Goal: Transaction & Acquisition: Purchase product/service

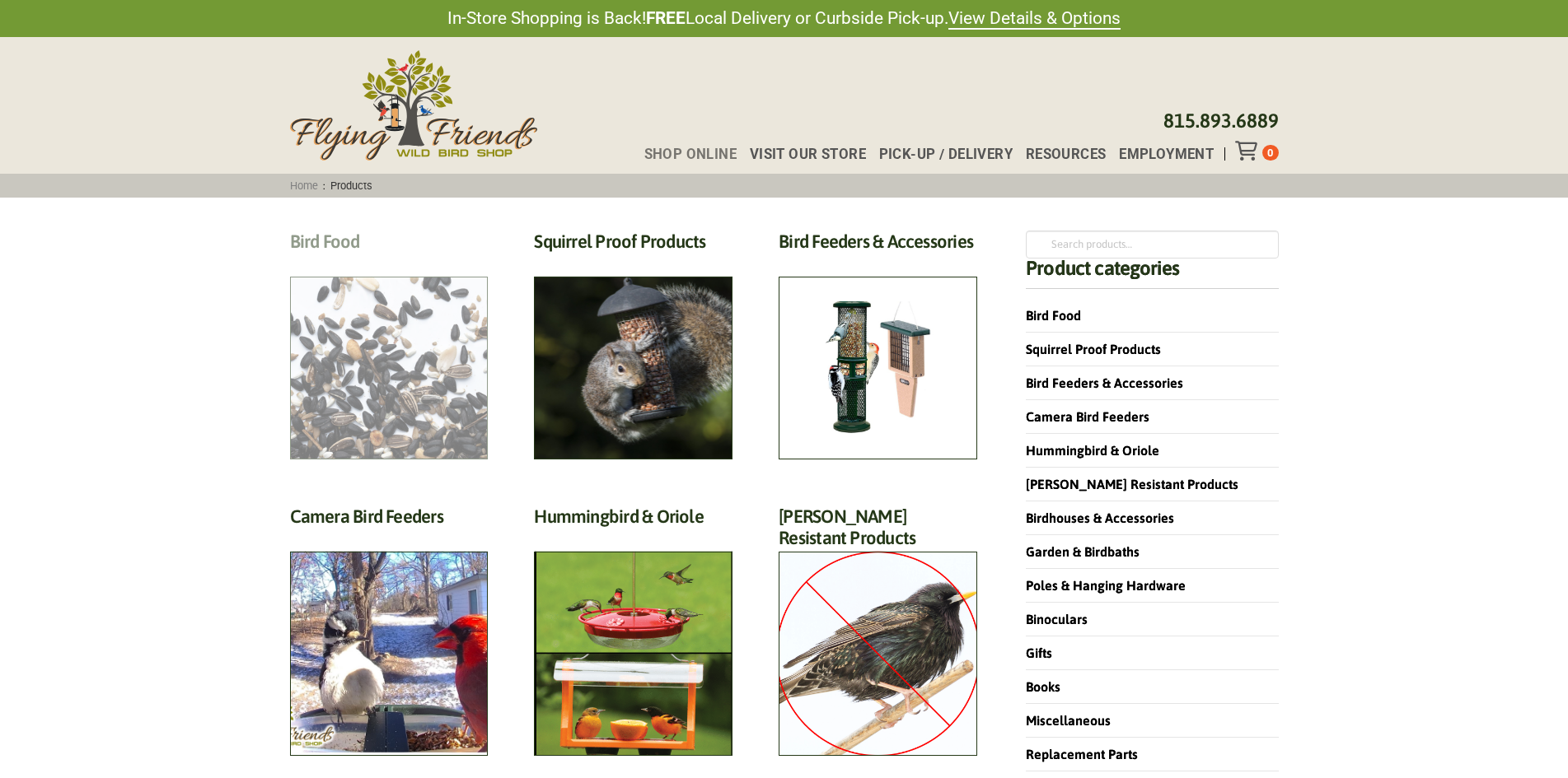
scroll to position [82, 0]
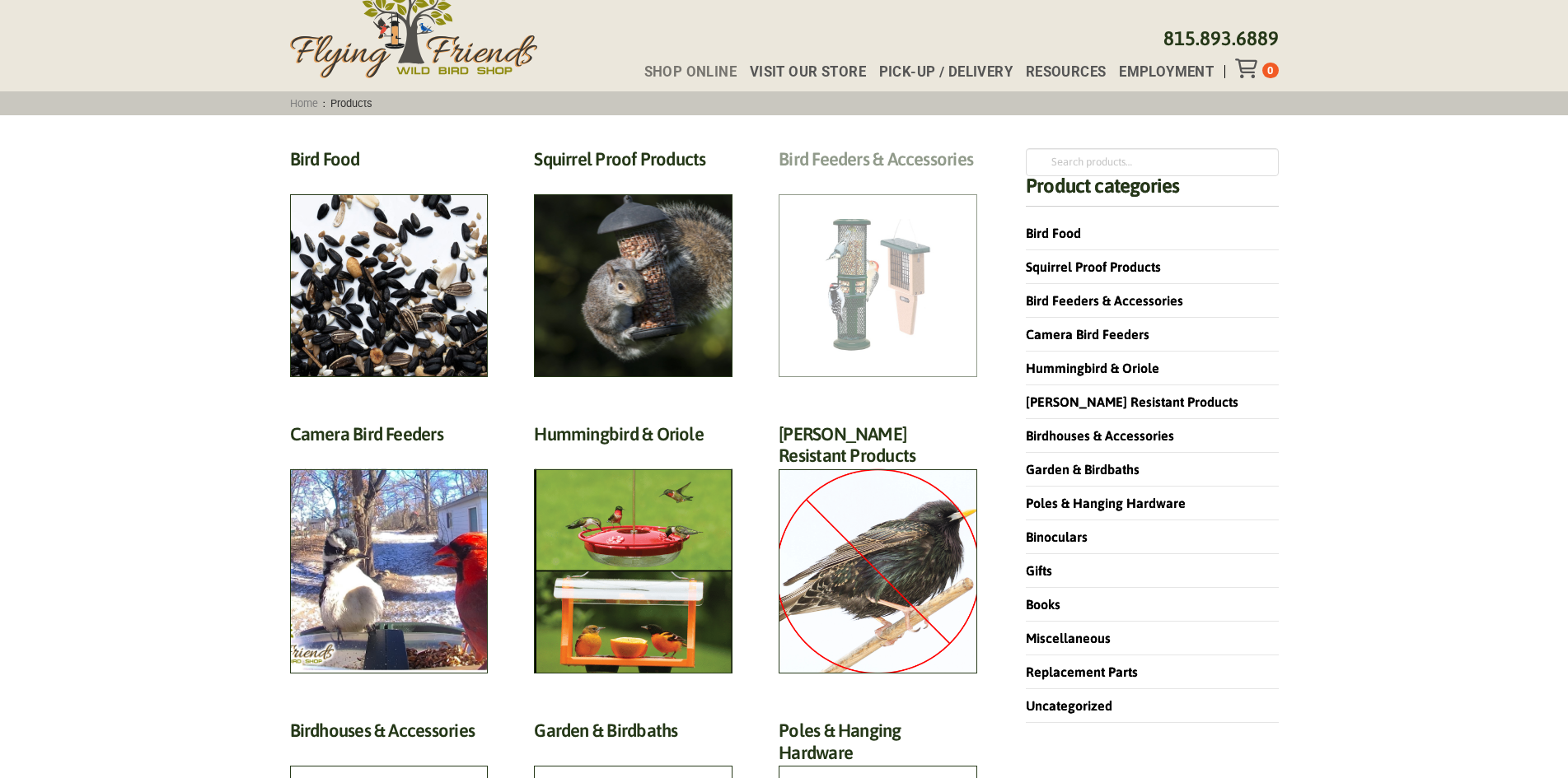
click at [841, 179] on h2 "Bird Feeders & Accessories (172)" at bounding box center [878, 163] width 198 height 31
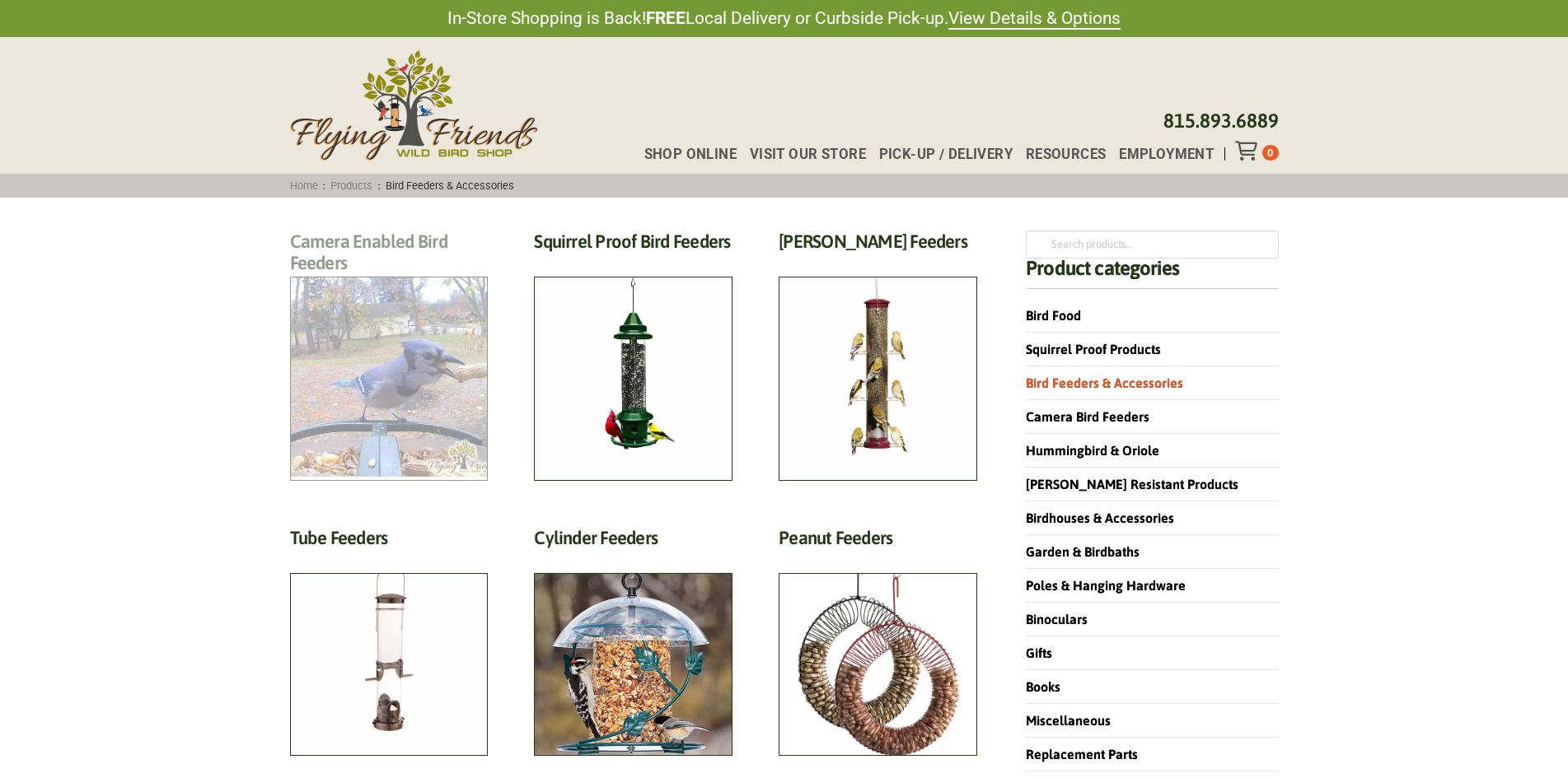
click at [347, 283] on h2 "Camera Enabled Bird Feeders (2)" at bounding box center [389, 257] width 198 height 53
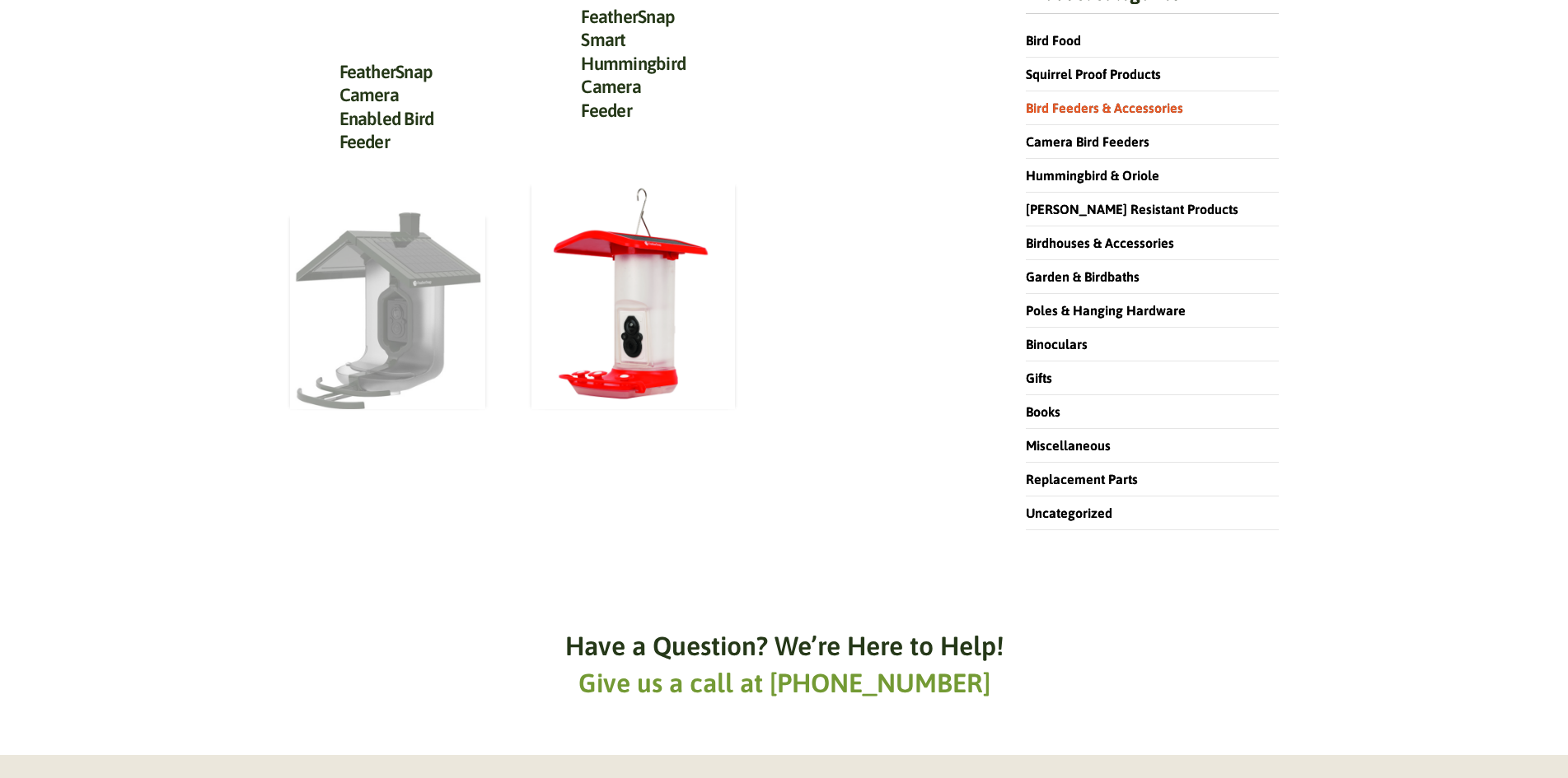
scroll to position [247, 0]
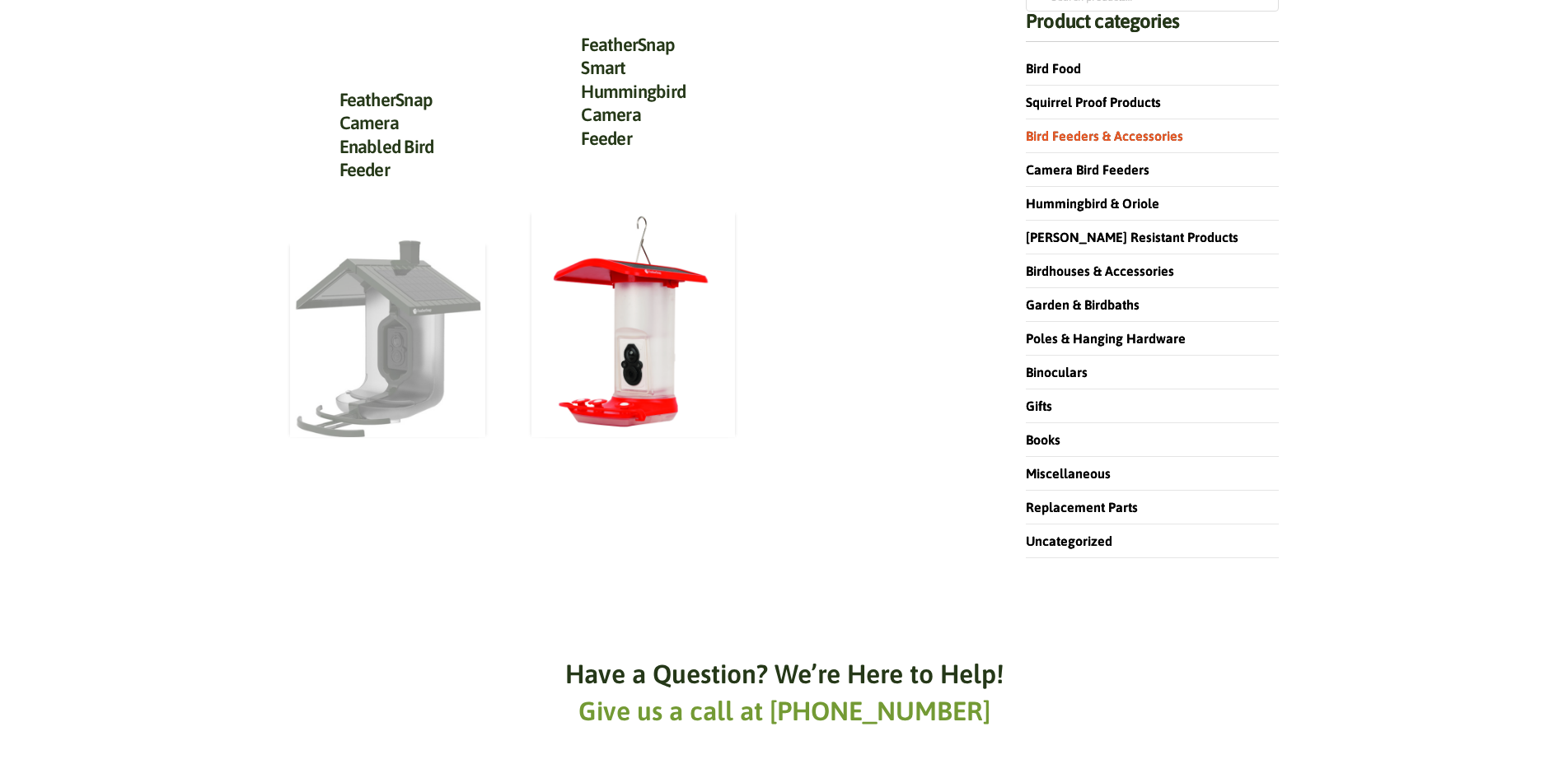
click at [356, 340] on img at bounding box center [388, 339] width 196 height 197
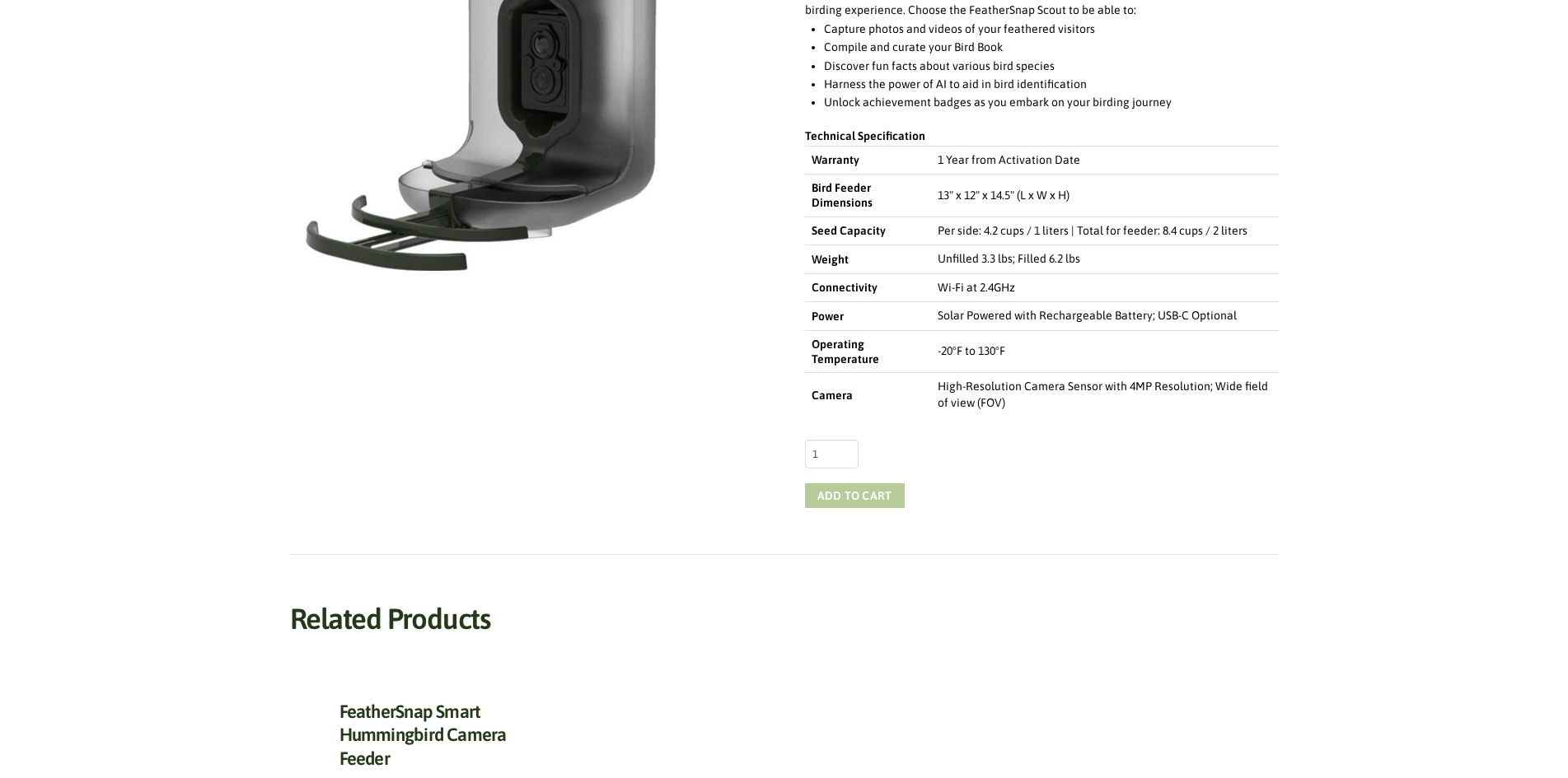
click at [825, 498] on button "Add to cart" at bounding box center [855, 495] width 100 height 25
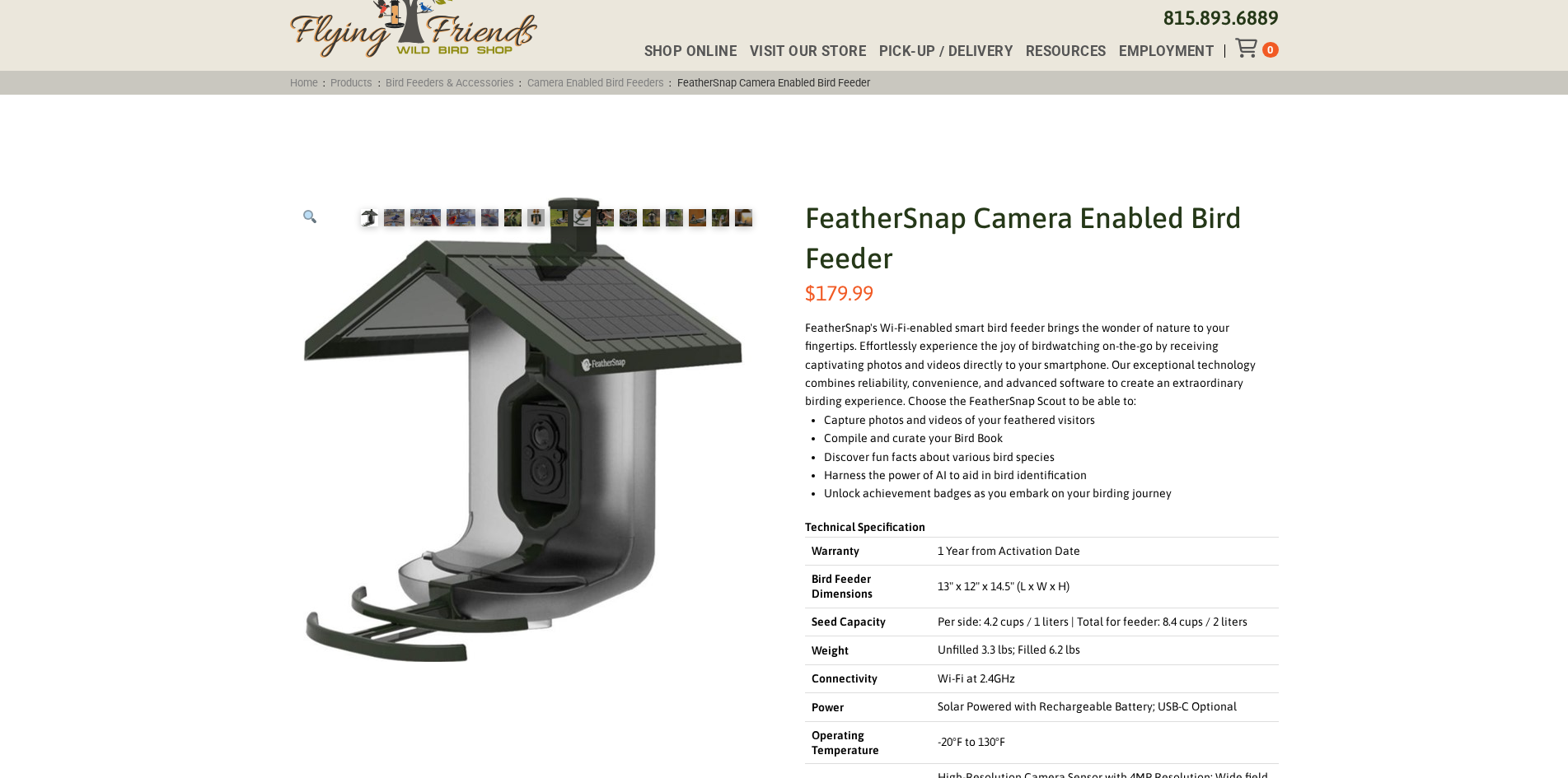
scroll to position [82, 0]
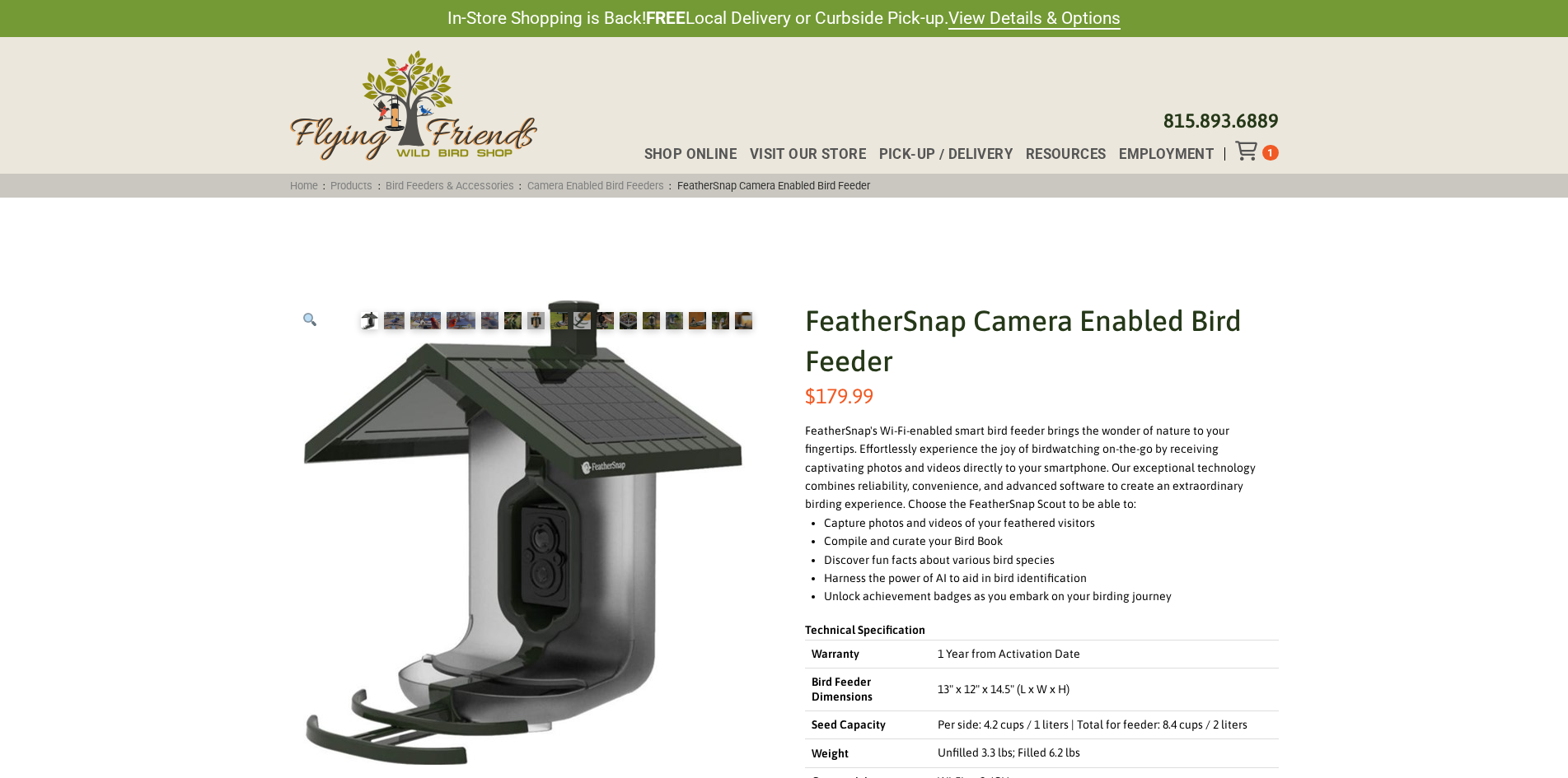
click at [1248, 156] on icon "Toggle Off Canvas Content" at bounding box center [1246, 150] width 21 height 20
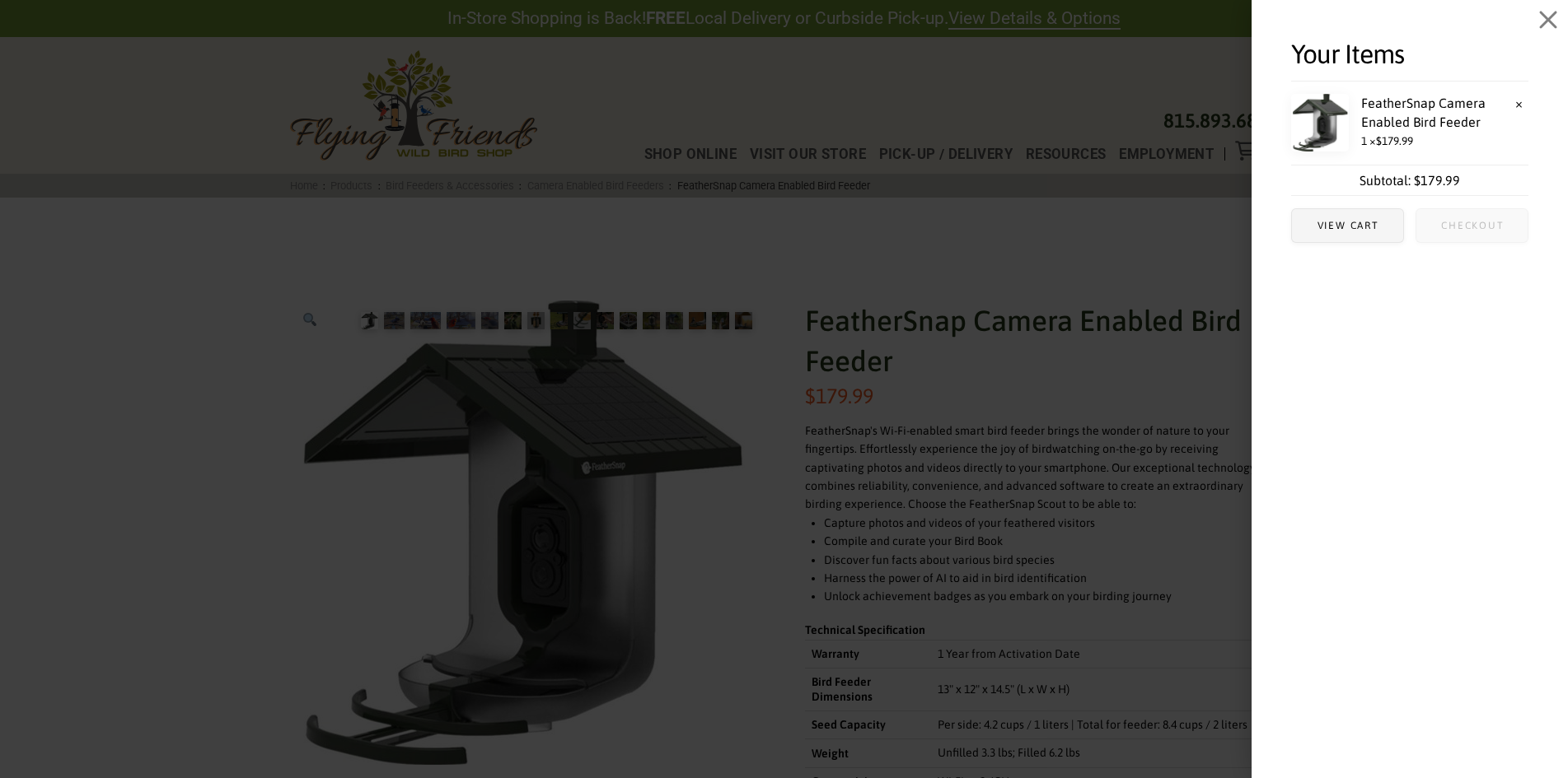
click at [1443, 230] on span "Checkout" at bounding box center [1472, 226] width 62 height 10
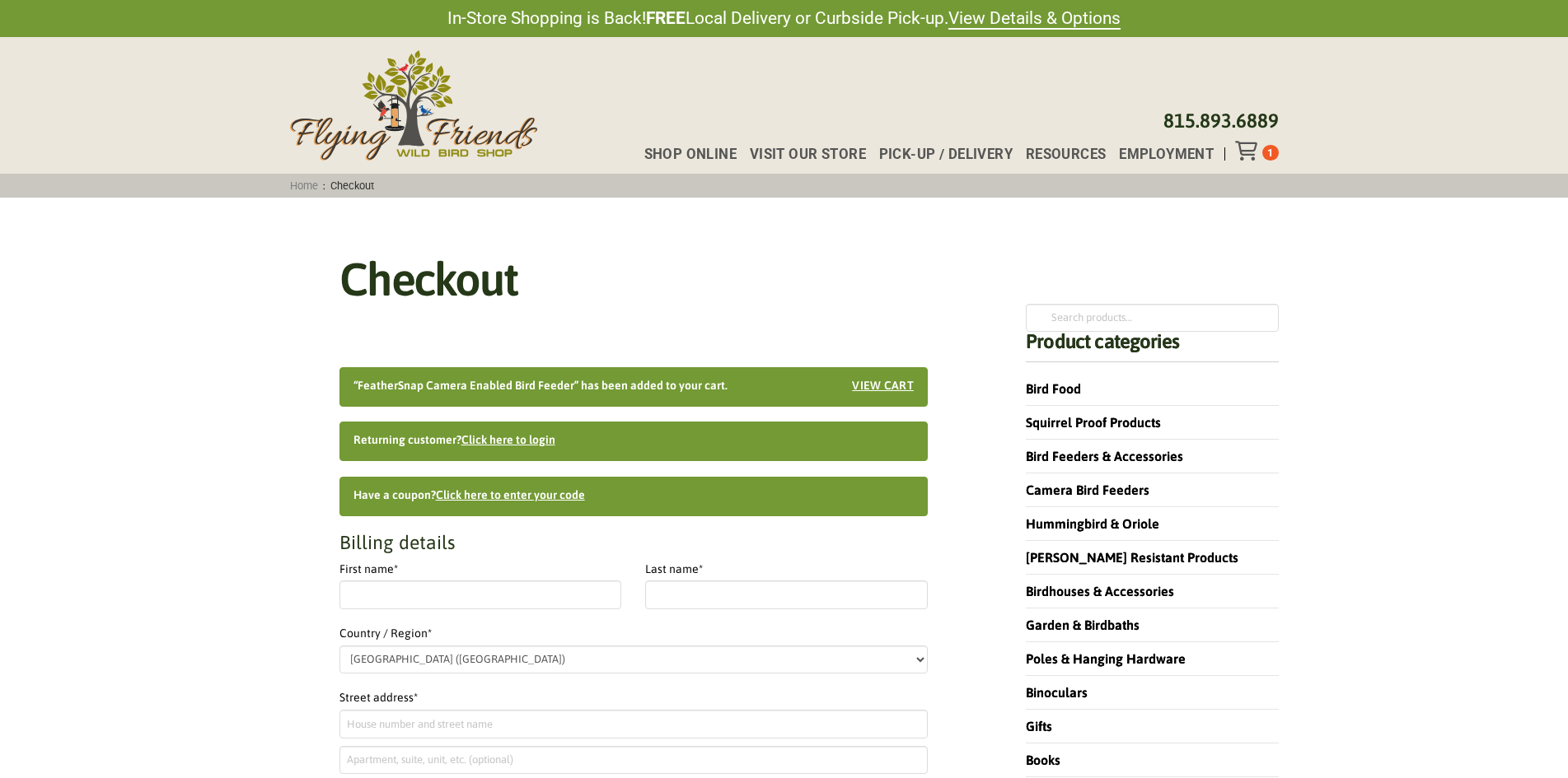
select select "IL"
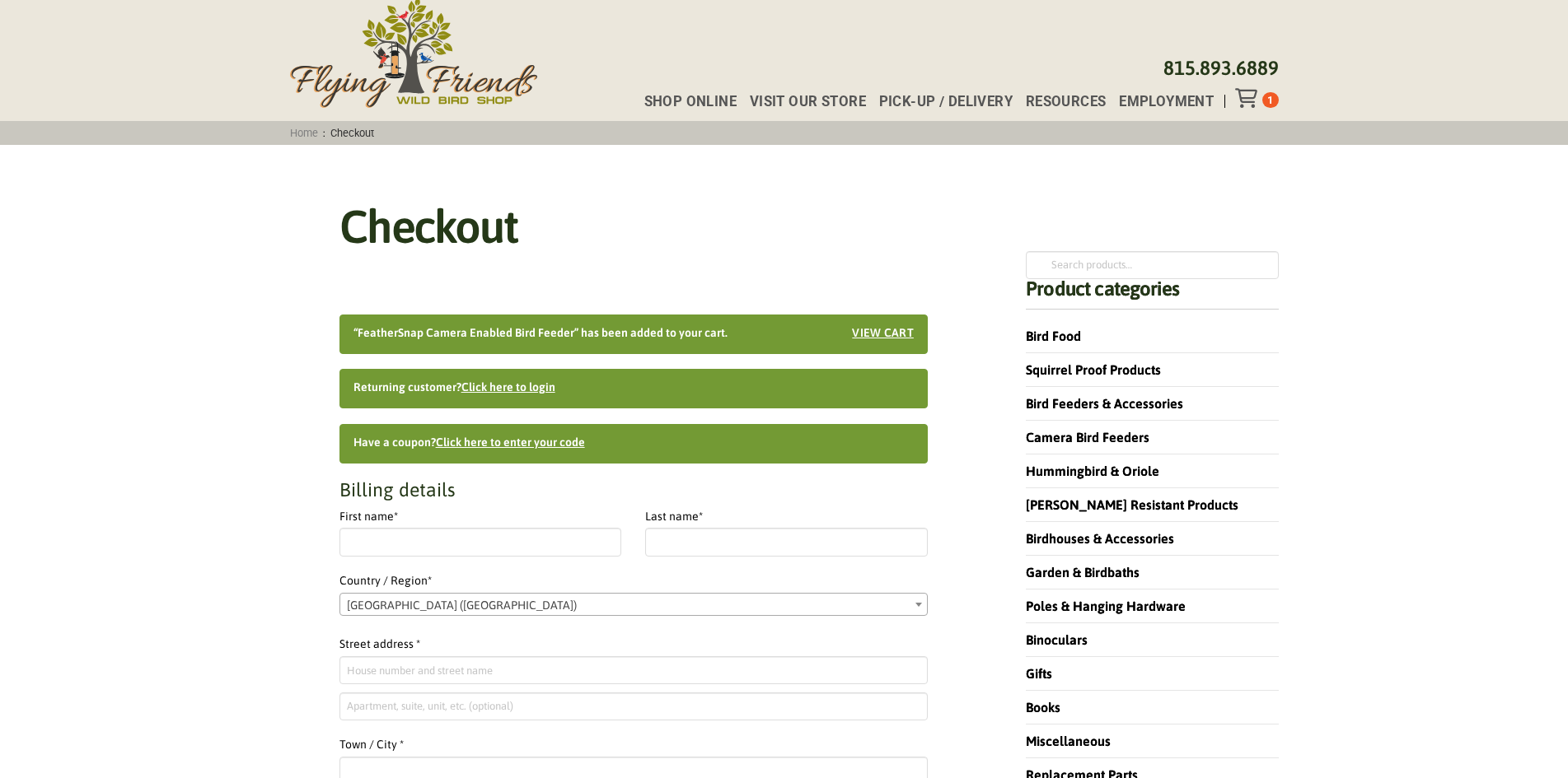
scroll to position [165, 0]
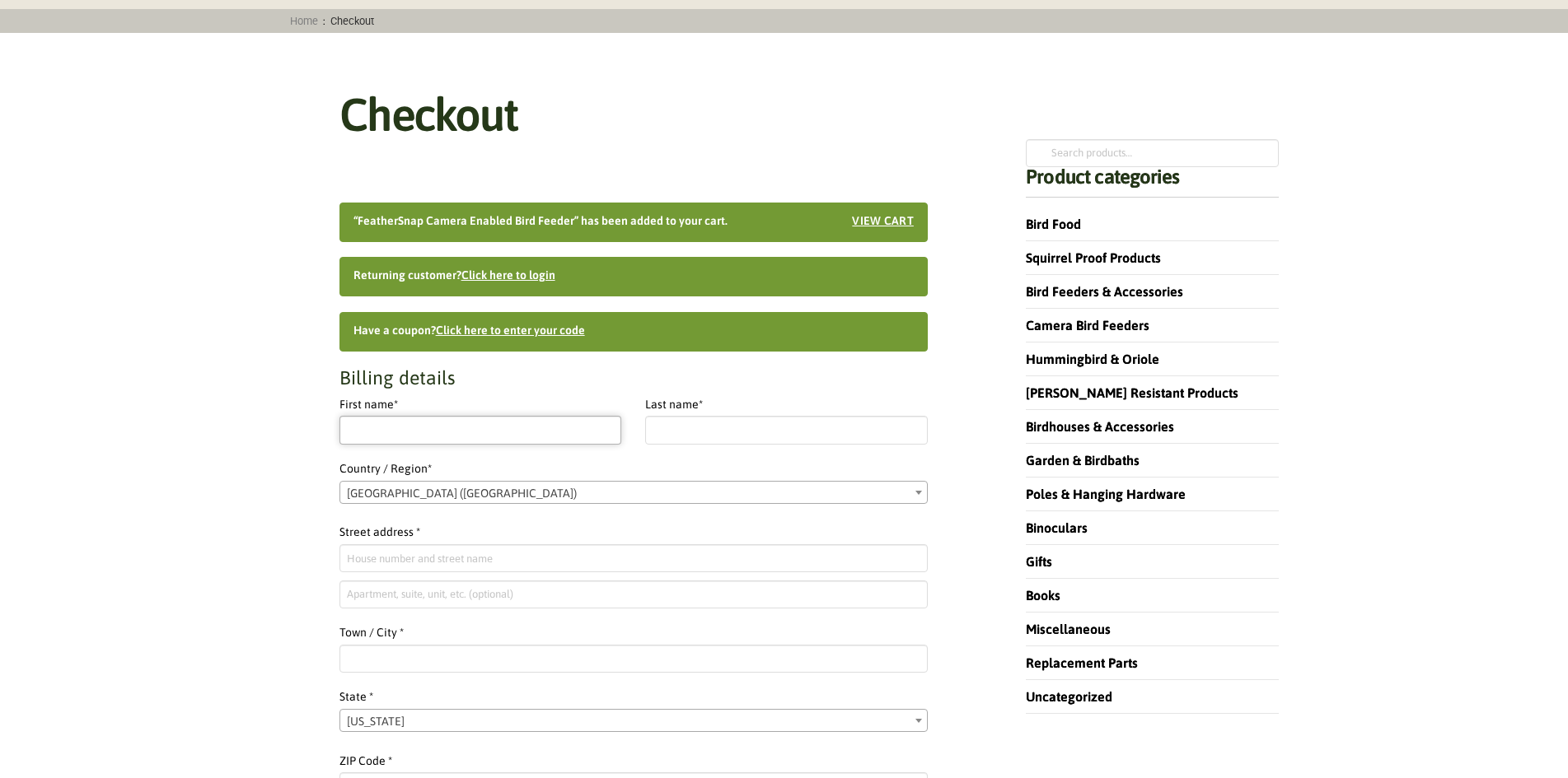
click at [429, 425] on input "First name *" at bounding box center [481, 429] width 282 height 28
type input "jane"
type input "flores"
type input "3 camms"
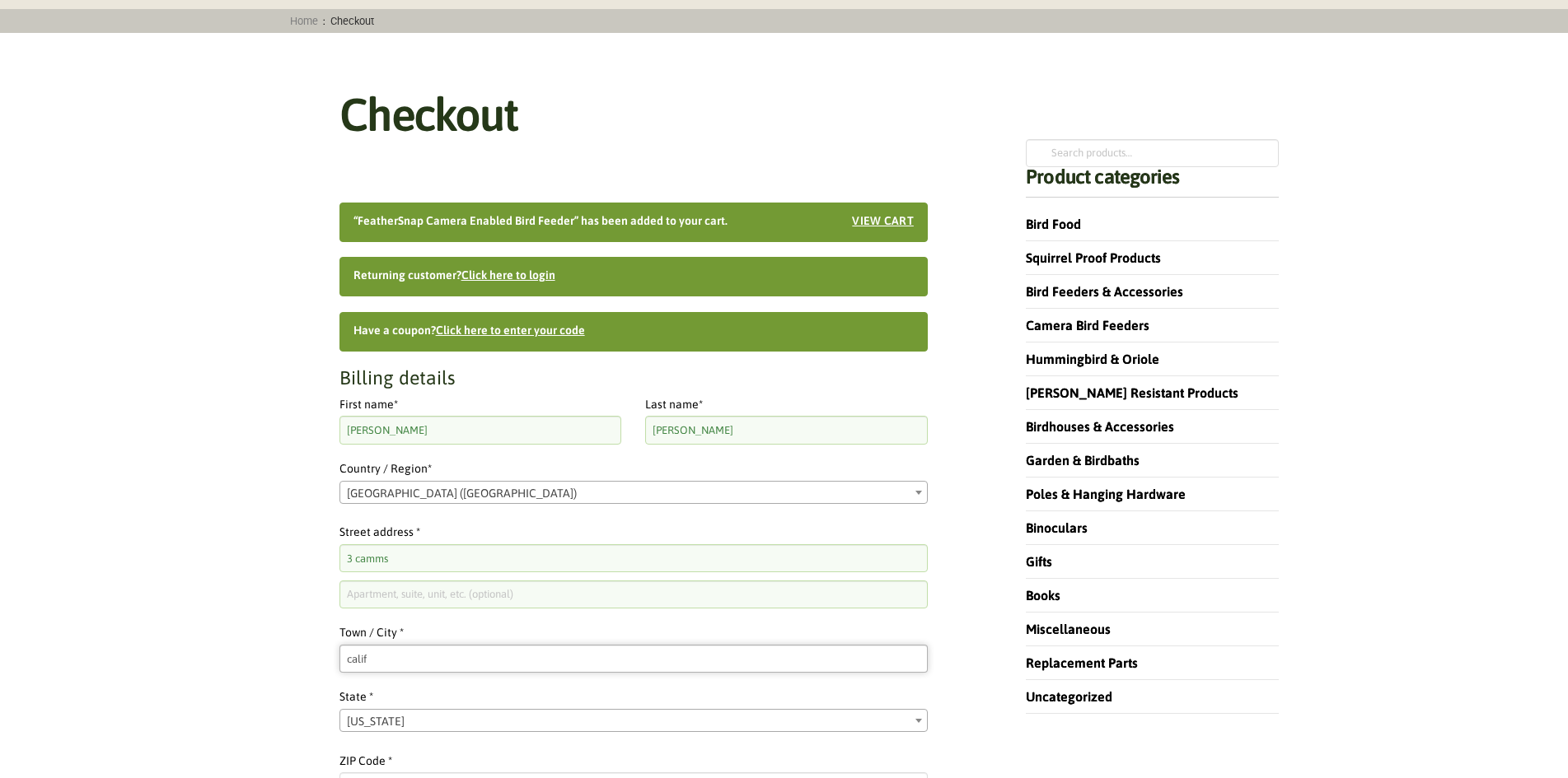
type input "california"
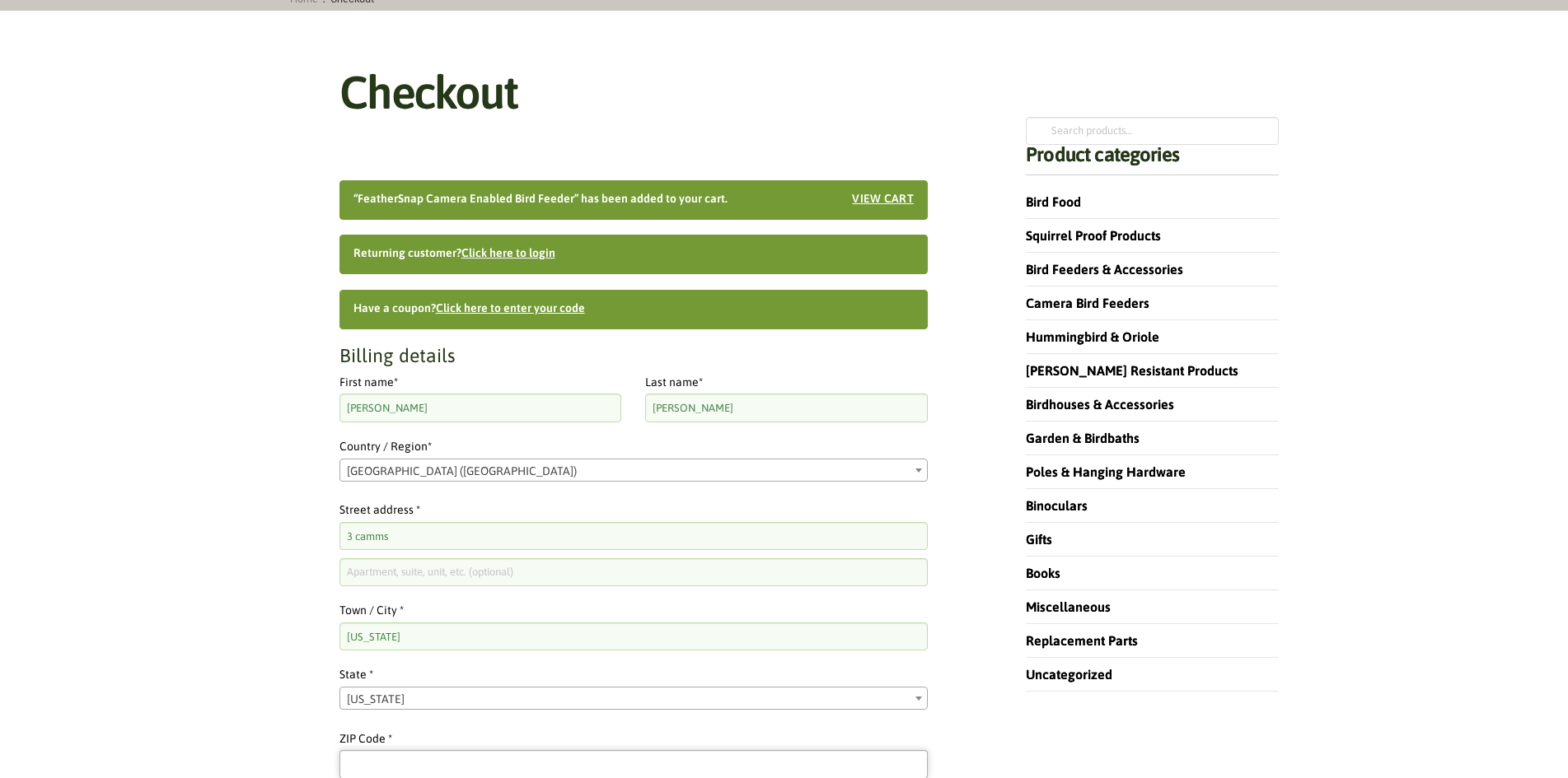
type input "94040"
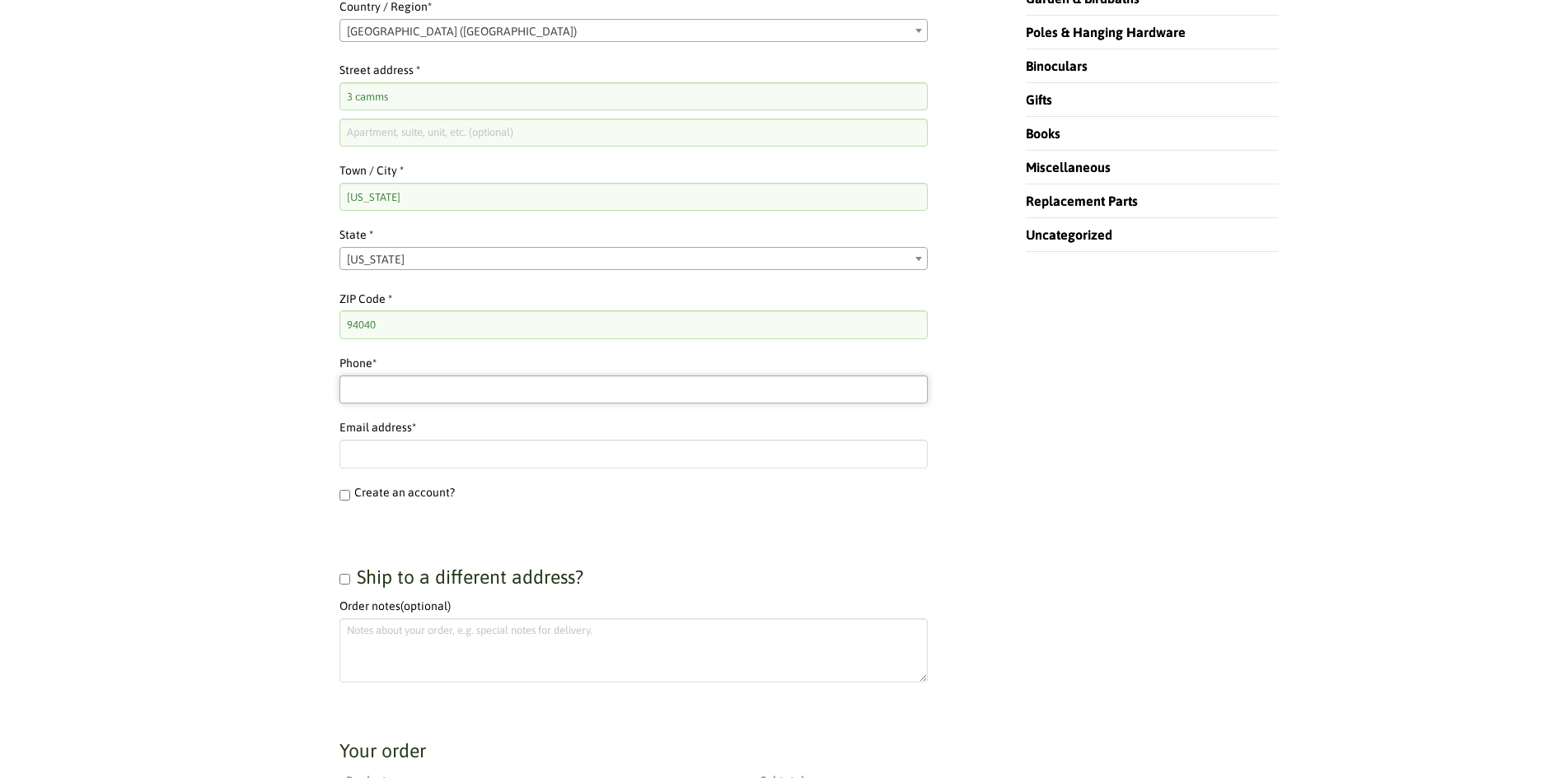
click at [370, 392] on input "Phone *" at bounding box center [634, 389] width 589 height 28
type input "5856415265"
click at [397, 453] on input "Email address *" at bounding box center [634, 453] width 589 height 28
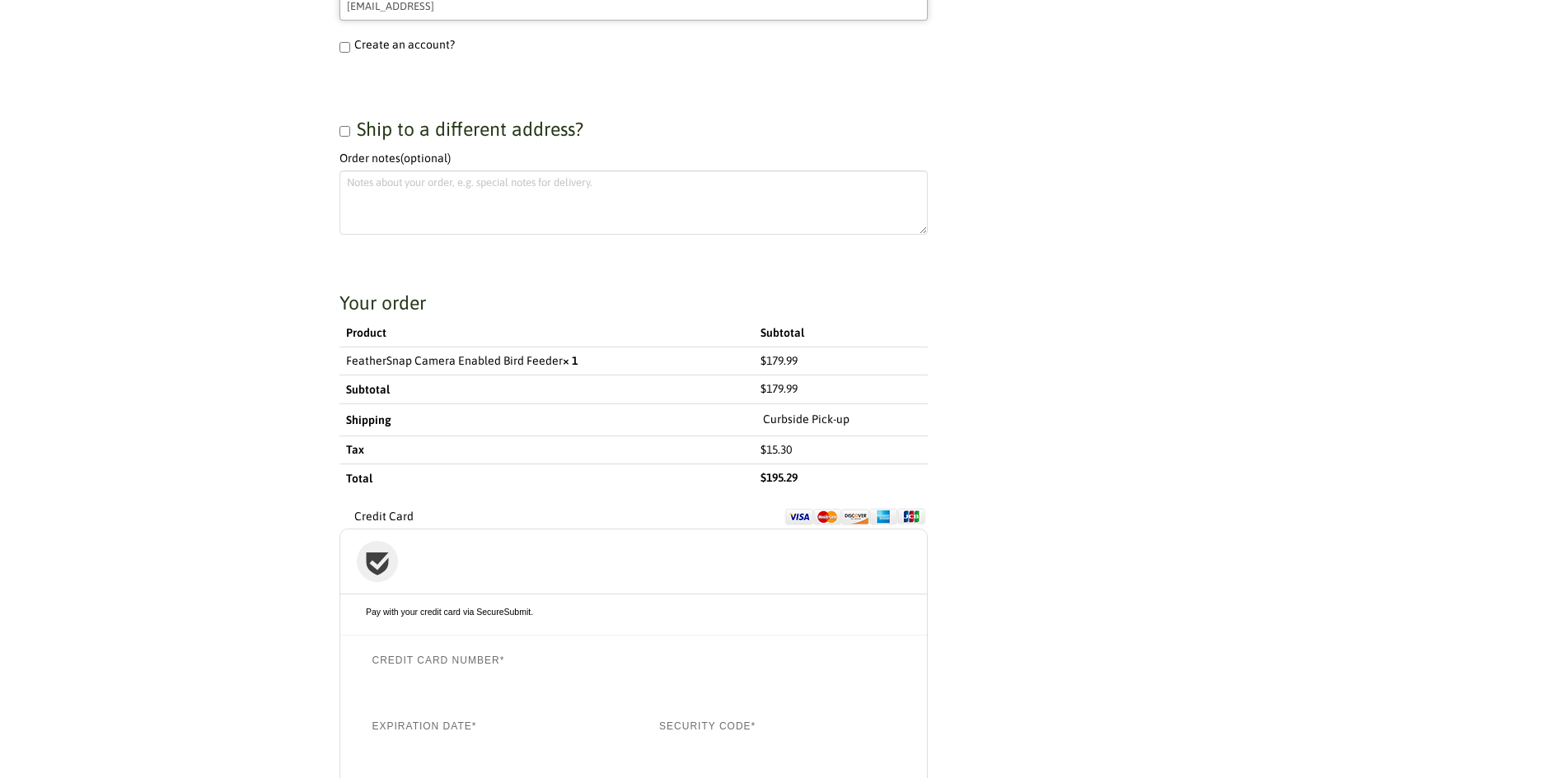
scroll to position [1286, 0]
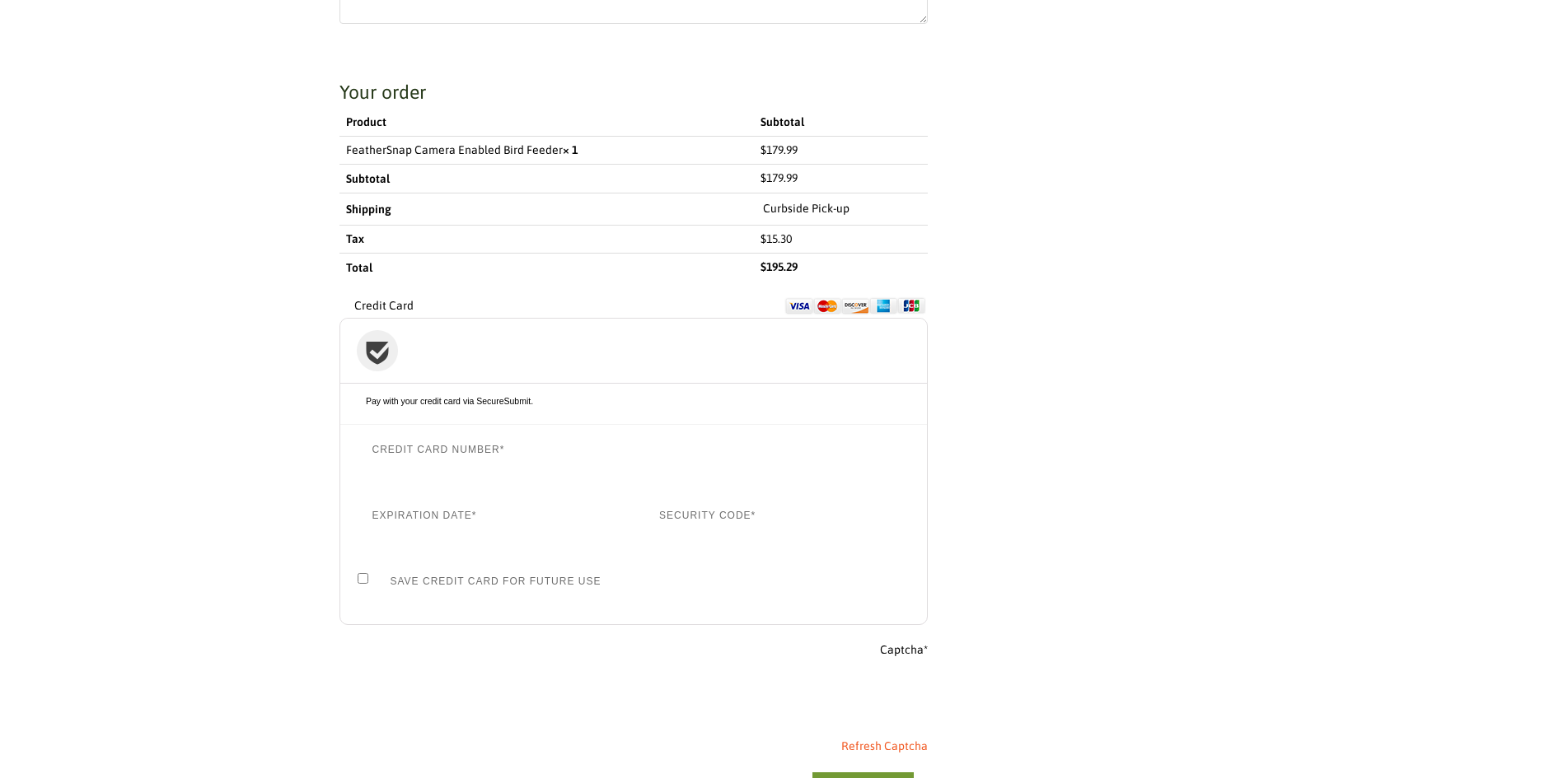
type input "jane01242@gmamil.comm"
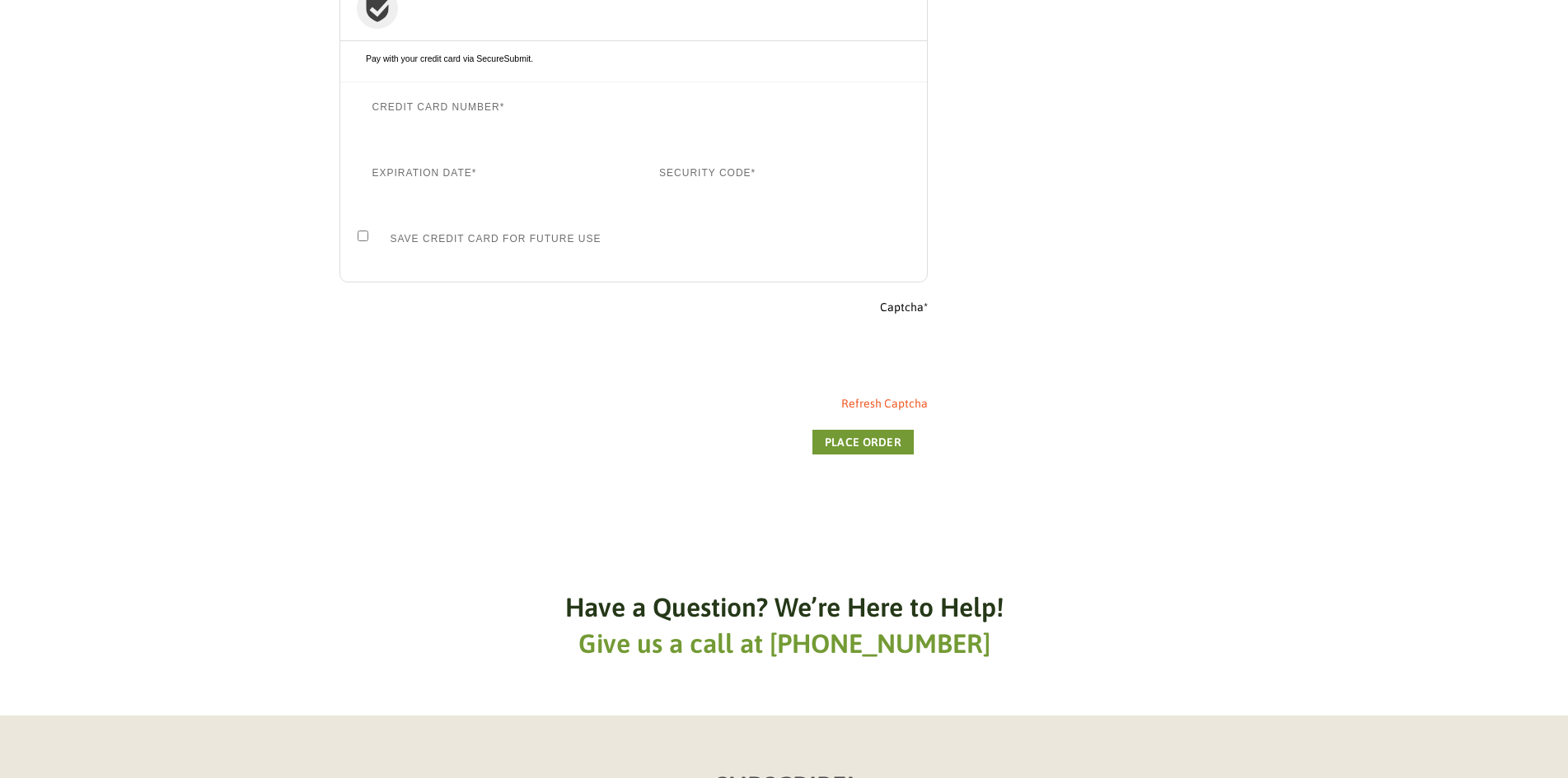
scroll to position [1730, 0]
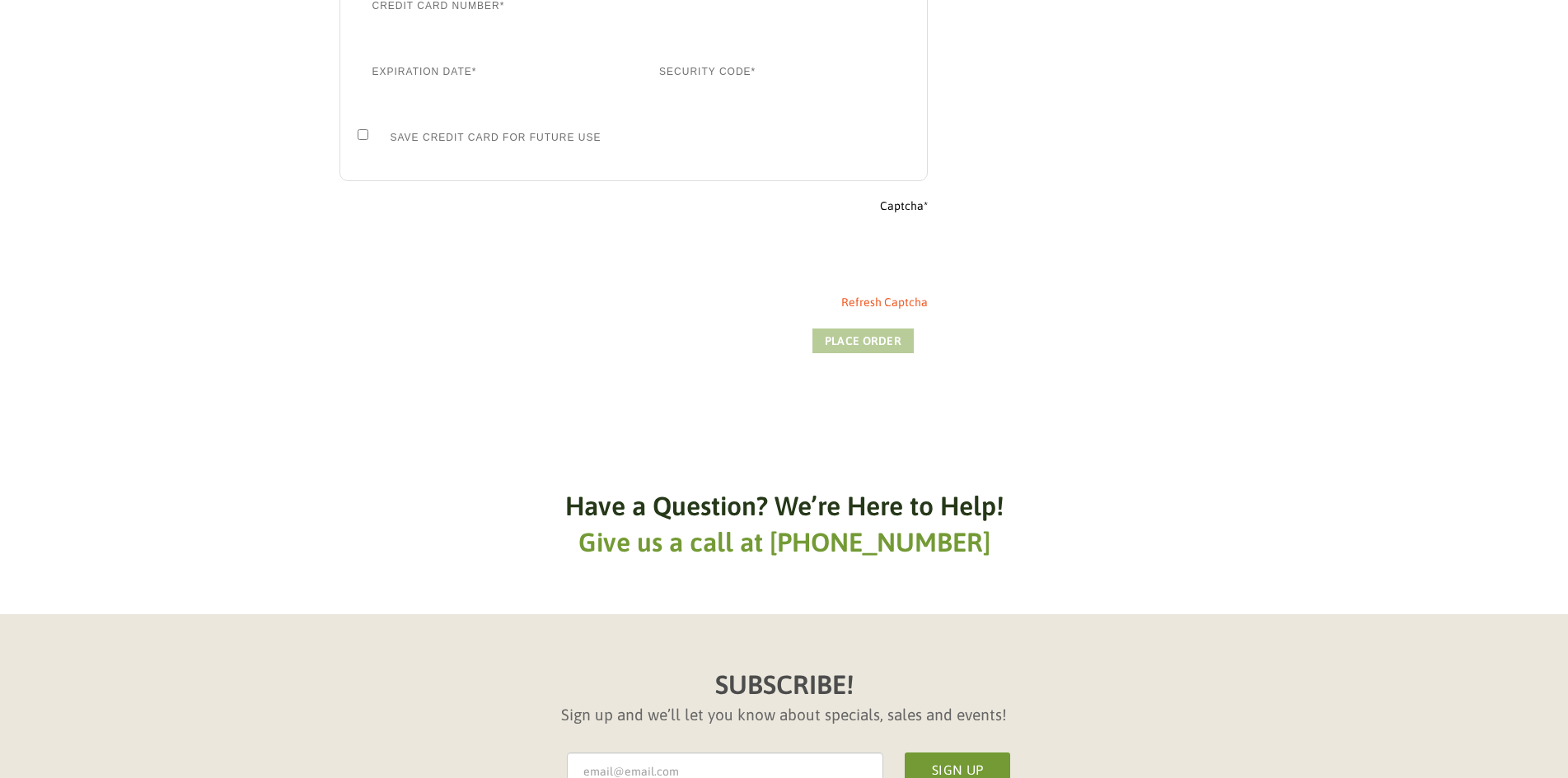
click at [855, 345] on button "Place order" at bounding box center [863, 340] width 101 height 25
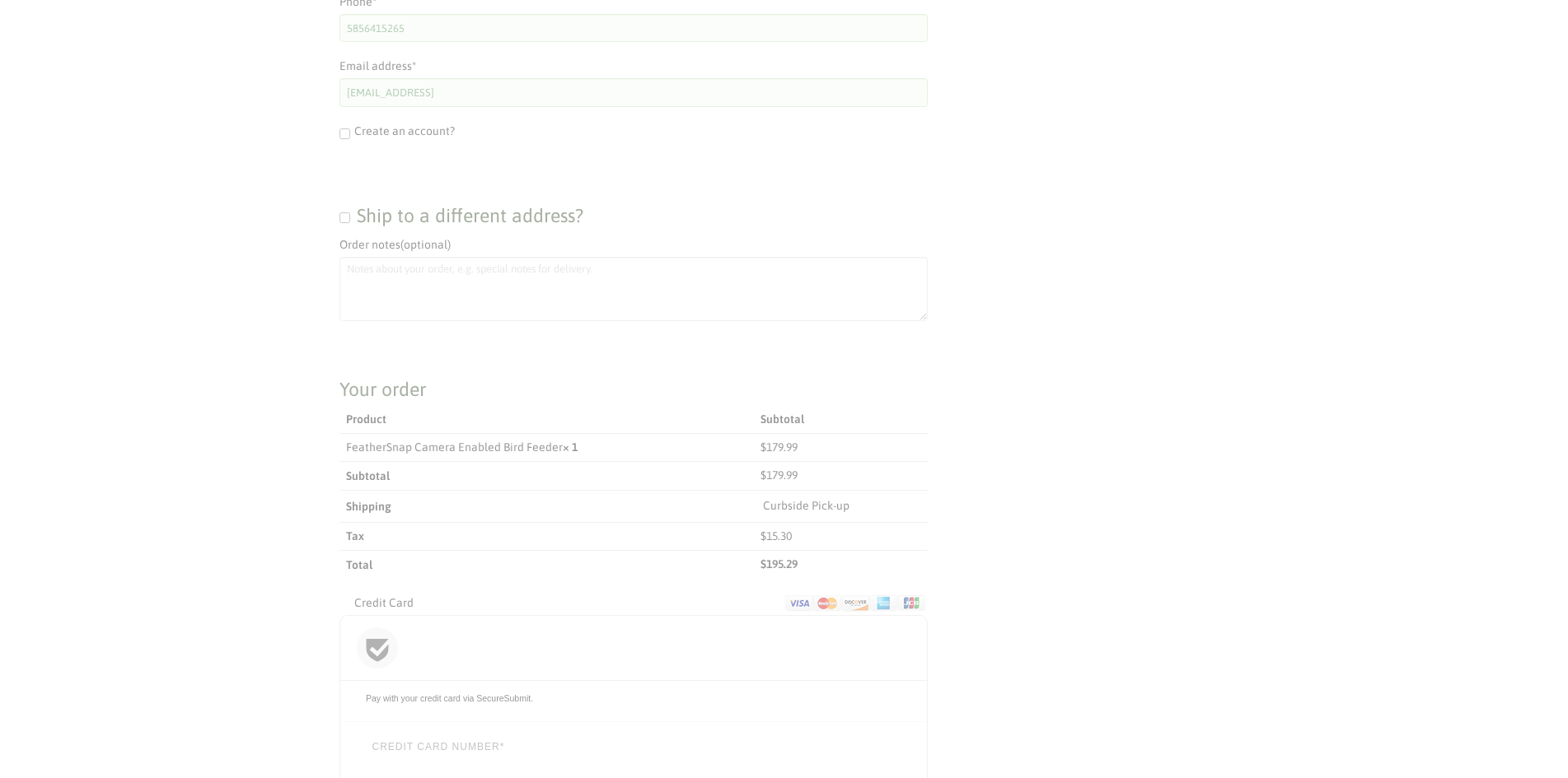
type button "Place order"
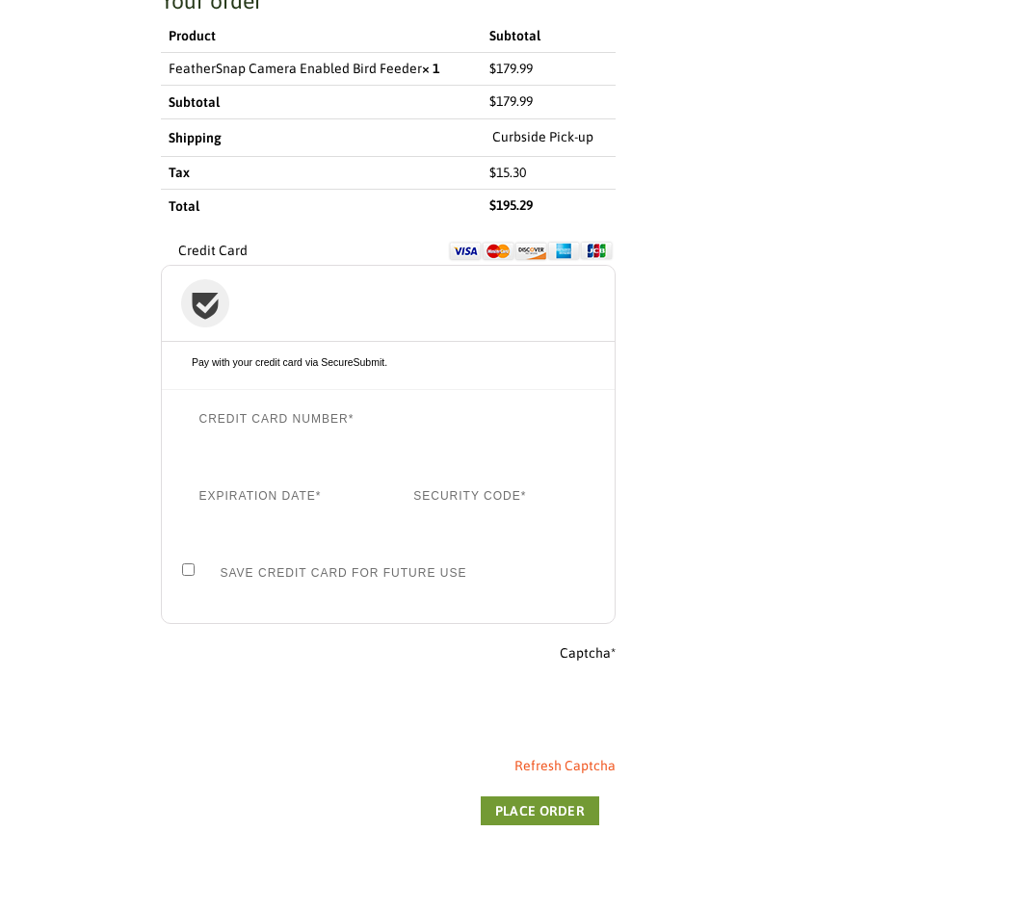
scroll to position [1712, 0]
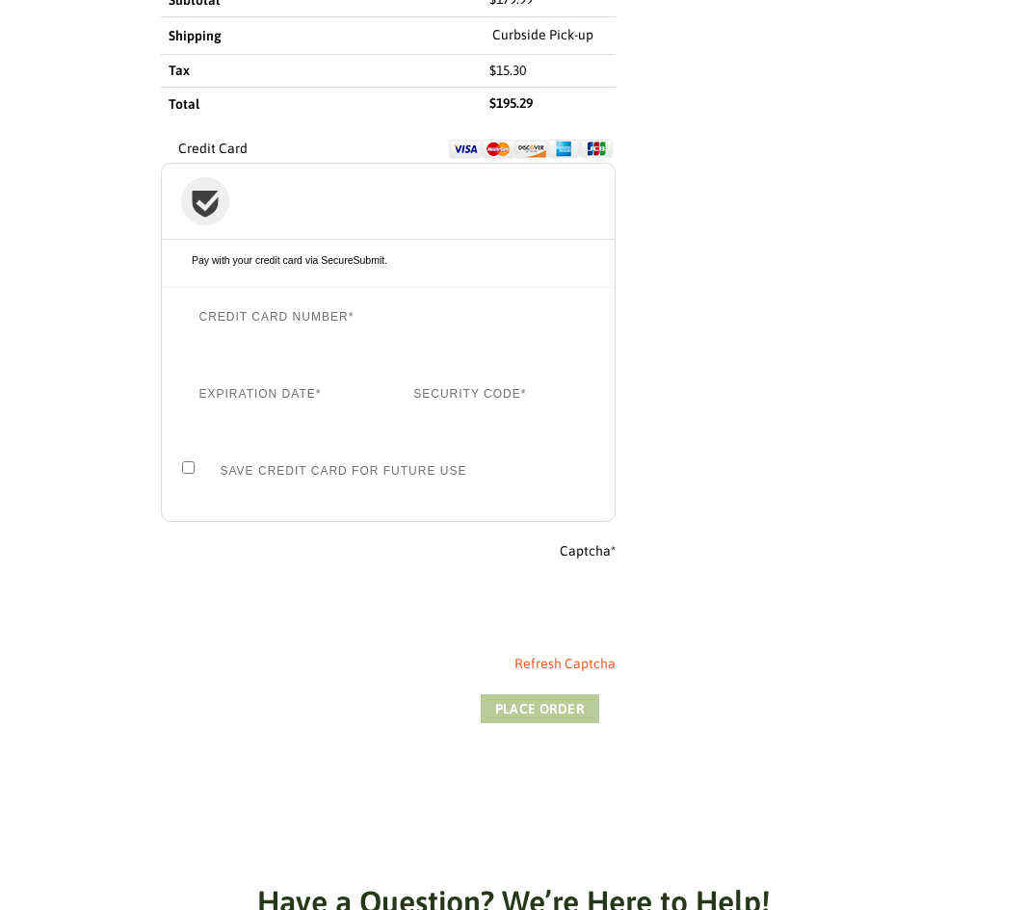
click at [552, 703] on button "Place order" at bounding box center [540, 709] width 118 height 29
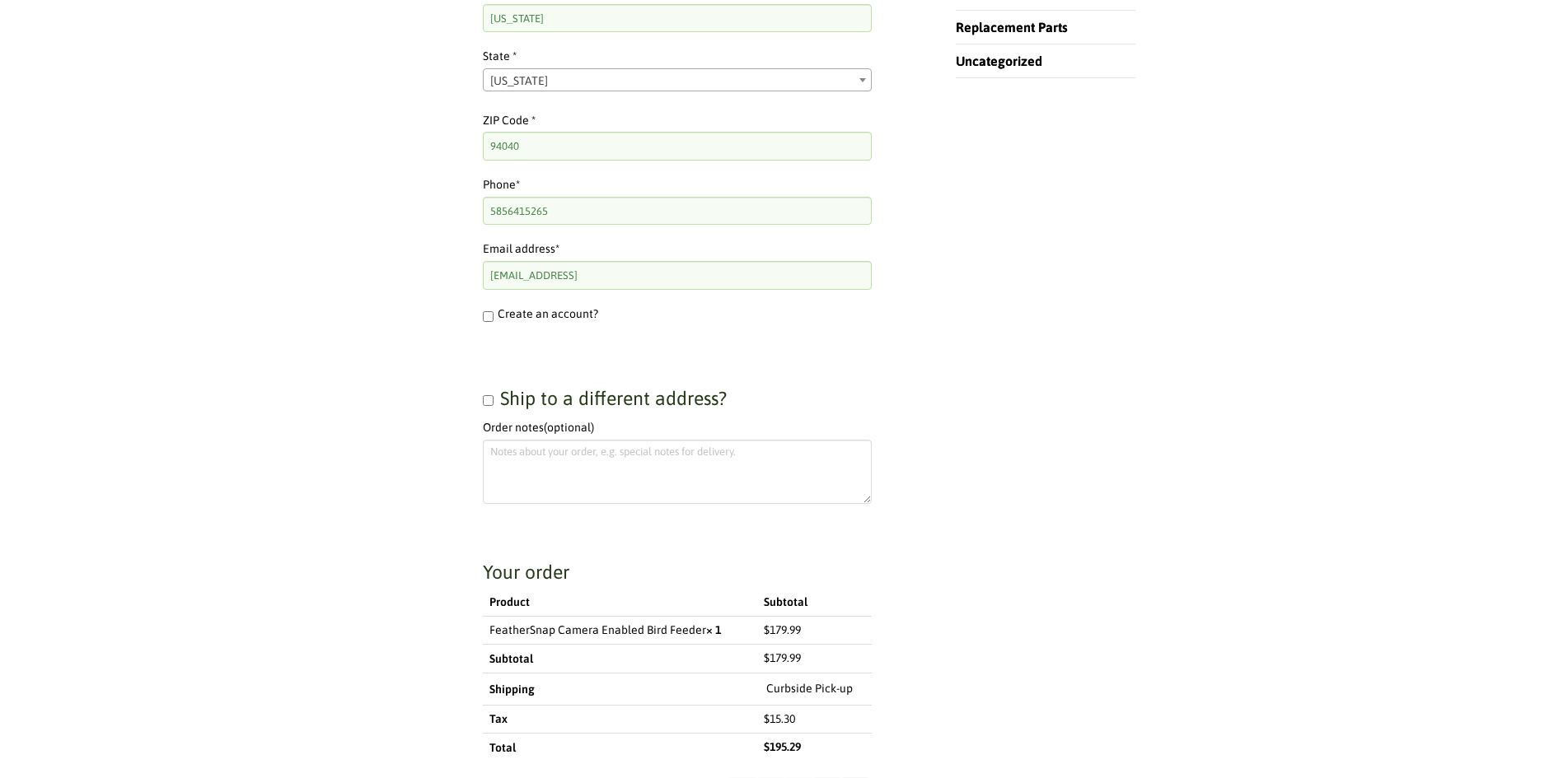
scroll to position [820, 0]
